Goal: Transaction & Acquisition: Purchase product/service

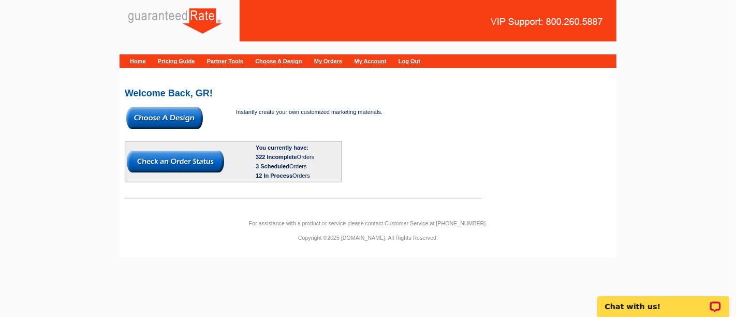
click at [147, 115] on img at bounding box center [164, 118] width 77 height 22
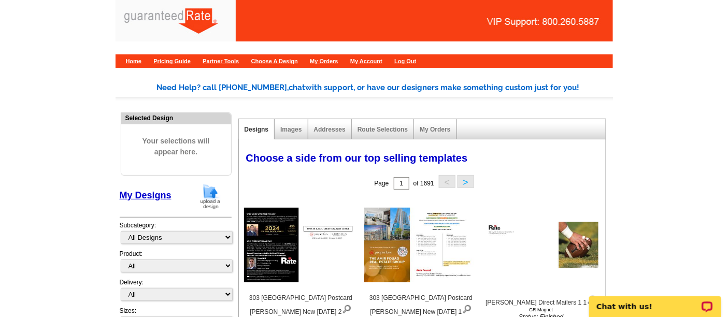
click at [202, 202] on img at bounding box center [210, 196] width 27 height 26
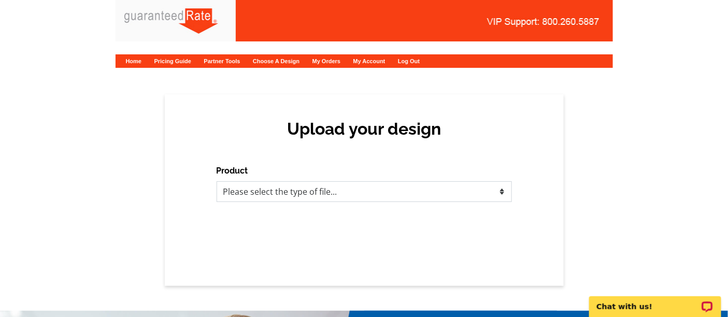
click at [311, 192] on select "Please select the type of file... Postcards Calendars Business Cards Letters an…" at bounding box center [363, 191] width 295 height 21
select select "3"
click at [216, 181] on select "Please select the type of file... Postcards Calendars Business Cards Letters an…" at bounding box center [363, 191] width 295 height 21
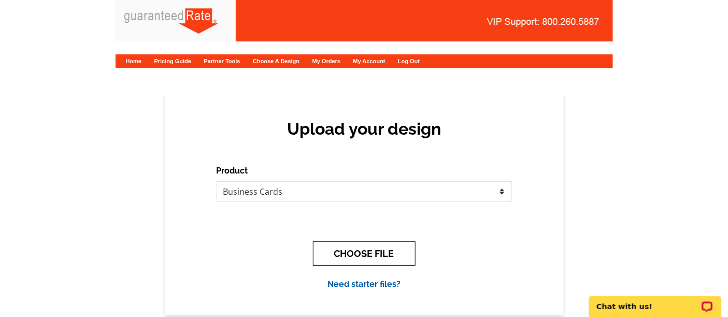
click at [344, 250] on button "CHOOSE FILE" at bounding box center [364, 253] width 103 height 24
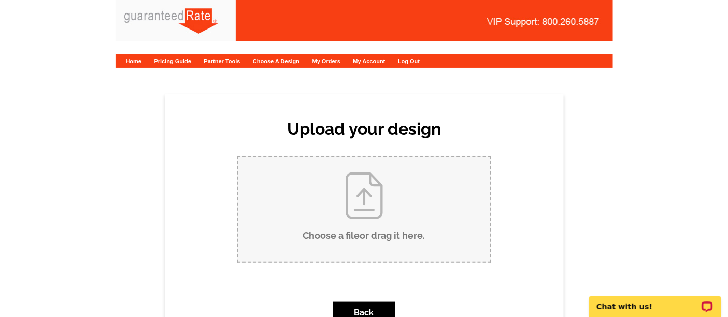
click at [385, 187] on input "Choose a file or drag it here ." at bounding box center [364, 209] width 252 height 105
type input "C:\fakepath\Matt Evans Business Card Proof.pdf"
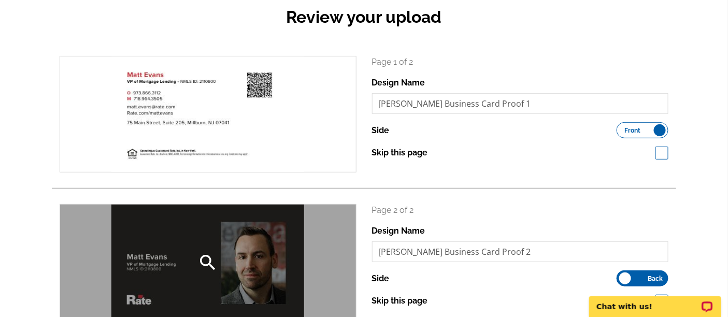
scroll to position [287, 0]
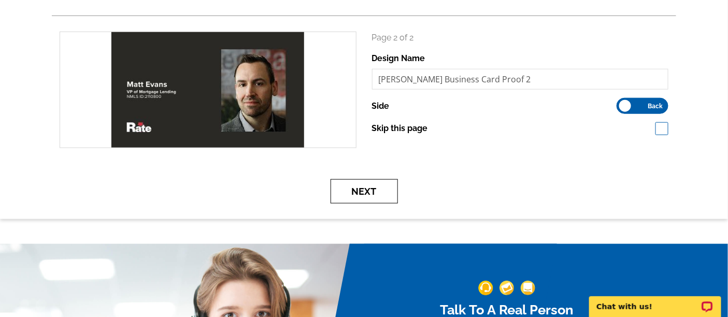
click at [369, 196] on button "Next" at bounding box center [363, 191] width 67 height 24
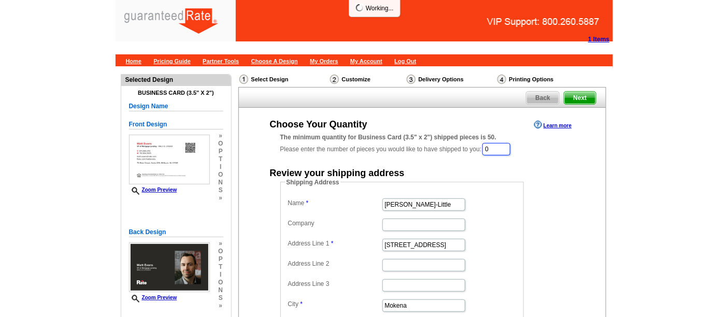
click at [504, 147] on input "0" at bounding box center [496, 149] width 28 height 12
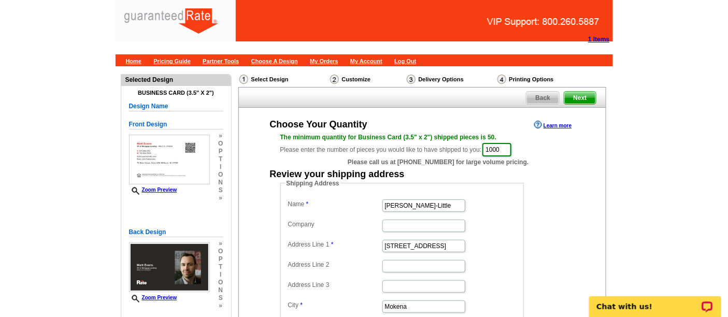
type input "1000"
click at [517, 213] on dl "Name [PERSON_NAME]-Little Company Address Line 1 [STREET_ADDRESS] Address Line …" at bounding box center [401, 275] width 233 height 157
click at [439, 206] on input "[PERSON_NAME]-Little" at bounding box center [423, 205] width 83 height 12
drag, startPoint x: 441, startPoint y: 248, endPoint x: 329, endPoint y: 242, distance: 111.5
click at [329, 242] on dl "Name [PERSON_NAME]-Little Company Address Line 1 [STREET_ADDRESS] Address Line …" at bounding box center [401, 275] width 233 height 157
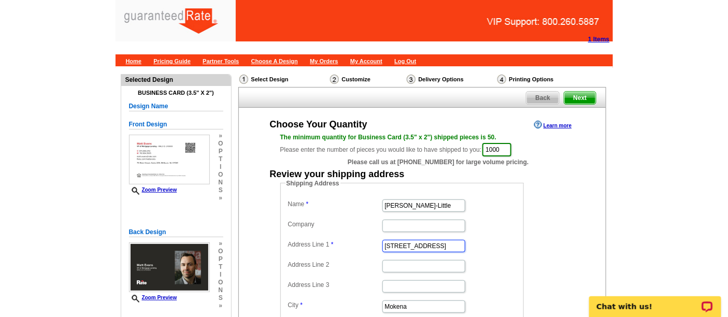
paste input "[STREET_ADDRESS]"
type input "[STREET_ADDRESS]"
click at [397, 205] on input "[PERSON_NAME]-Little" at bounding box center [423, 205] width 83 height 12
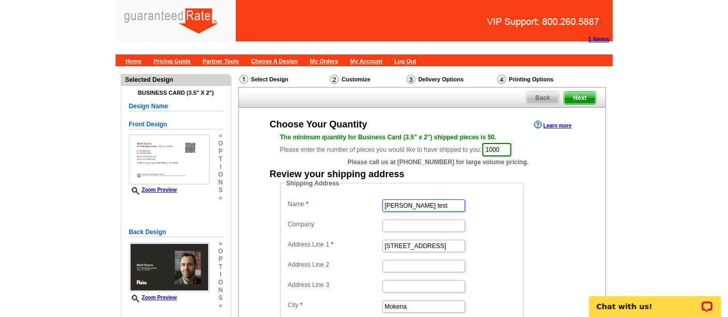
type input "[PERSON_NAME] test"
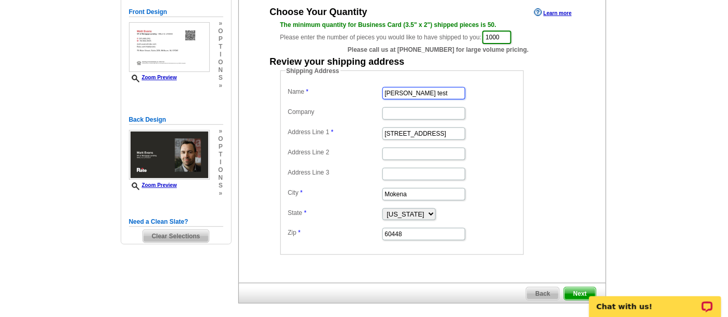
scroll to position [172, 0]
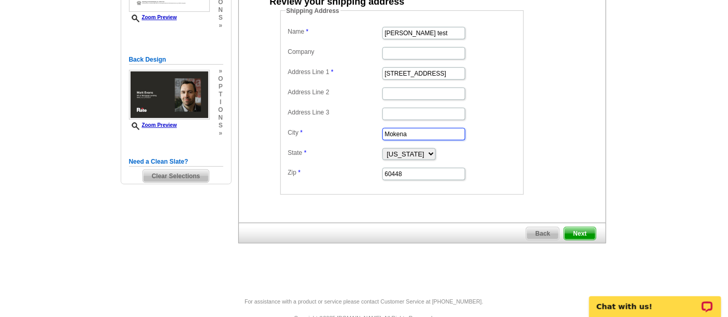
click at [418, 134] on input "Mokena" at bounding box center [423, 134] width 83 height 12
paste input "ntclair"
type input "Montclair"
click at [418, 152] on select "[US_STATE] [US_STATE] [US_STATE] [US_STATE] [US_STATE] [US_STATE] [US_STATE] [U…" at bounding box center [408, 154] width 53 height 12
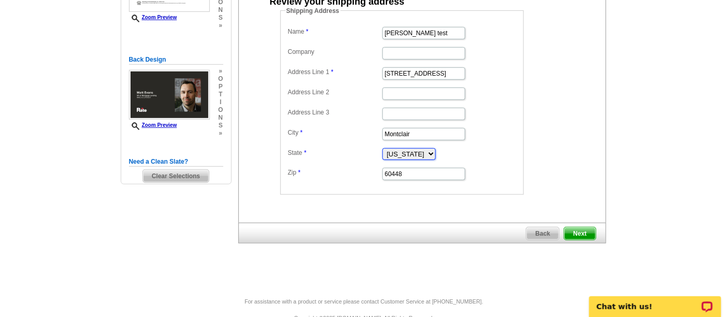
select select "NJ"
click at [382, 148] on select "[US_STATE] [US_STATE] [US_STATE] [US_STATE] [US_STATE] [US_STATE] [US_STATE] [U…" at bounding box center [408, 154] width 53 height 12
click at [401, 171] on input "60448" at bounding box center [423, 174] width 83 height 12
paste input "07042"
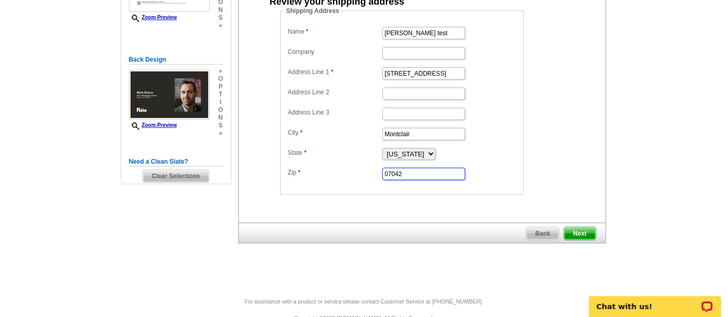
type input "07042"
click at [443, 204] on div "Choose Your Quantity Learn more The minimum quantity for Business Card (3.5" x …" at bounding box center [422, 78] width 368 height 287
click at [589, 228] on span "Next" at bounding box center [579, 233] width 31 height 12
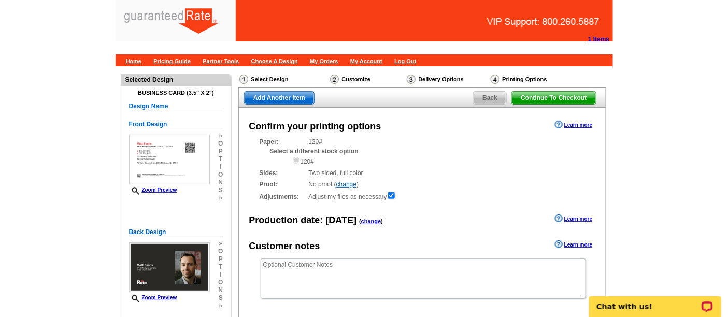
scroll to position [115, 0]
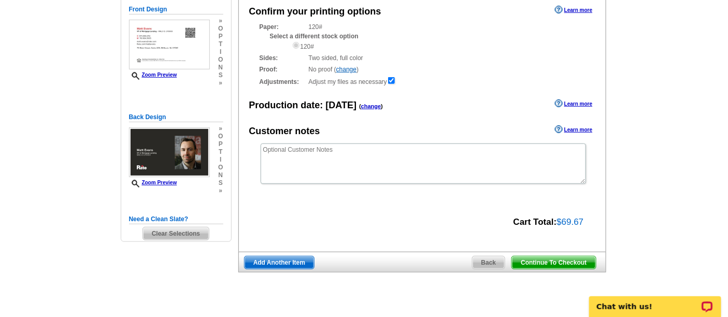
click at [568, 260] on span "Continue To Checkout" at bounding box center [553, 262] width 83 height 12
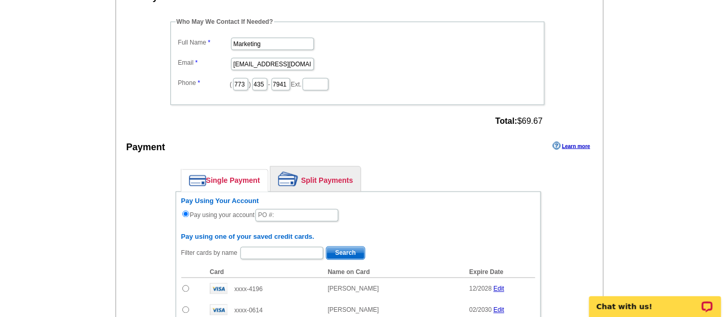
scroll to position [460, 0]
